Goal: Find specific page/section: Find specific page/section

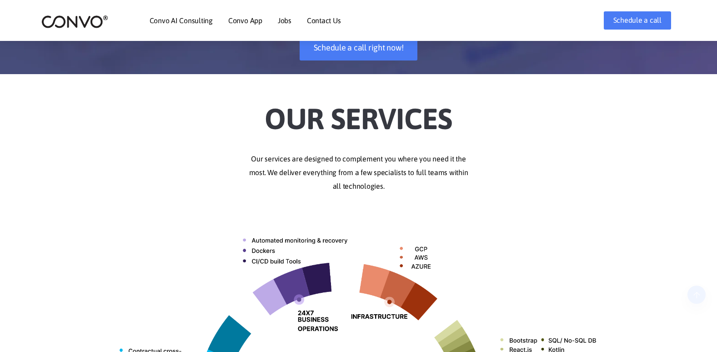
scroll to position [182, 0]
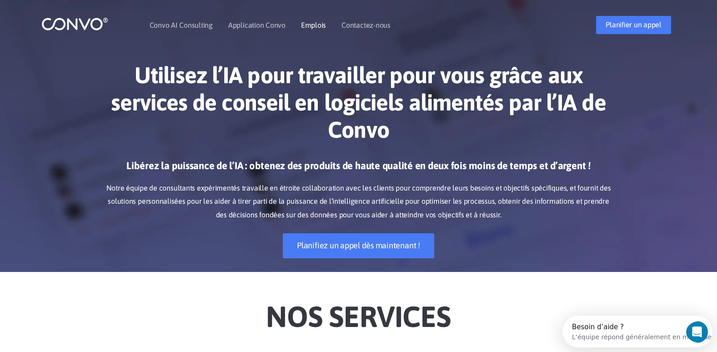
click at [310, 27] on link "Emplois" at bounding box center [313, 24] width 25 height 7
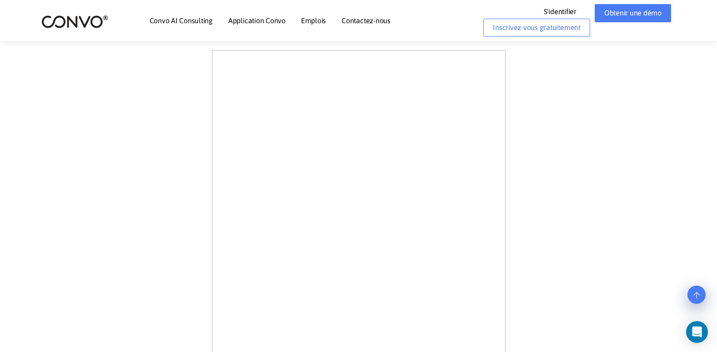
scroll to position [182, 0]
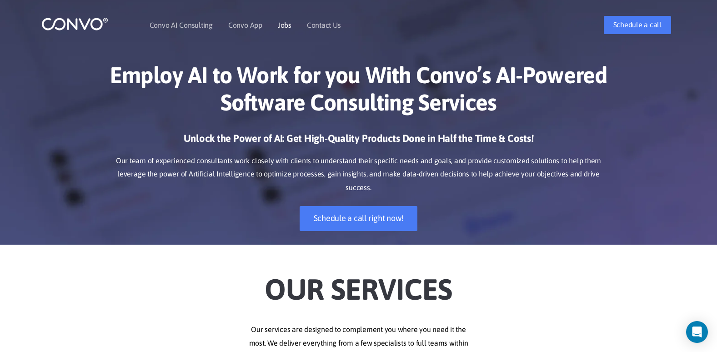
click at [282, 25] on link "Jobs" at bounding box center [285, 24] width 14 height 7
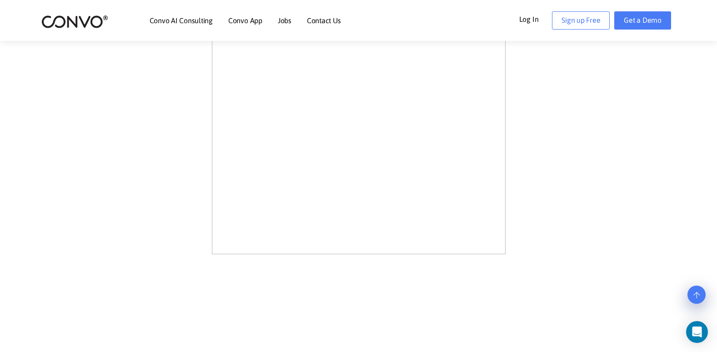
scroll to position [500, 0]
